Goal: Information Seeking & Learning: Understand process/instructions

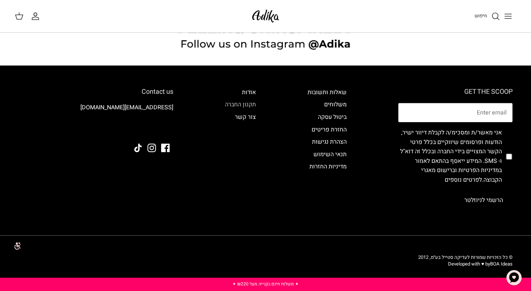
click at [241, 105] on link "תקנון החברה" at bounding box center [240, 104] width 31 height 9
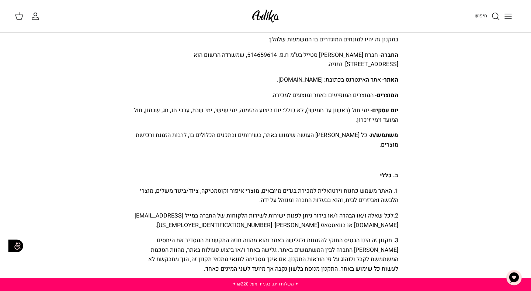
scroll to position [17, 0]
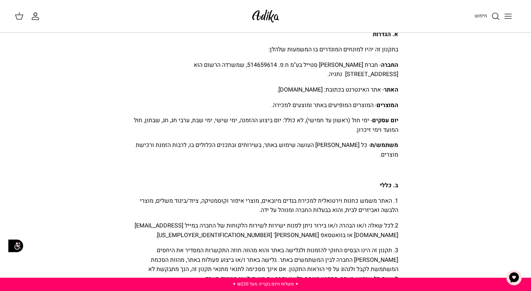
scroll to position [66, 0]
